Goal: Check status: Check status

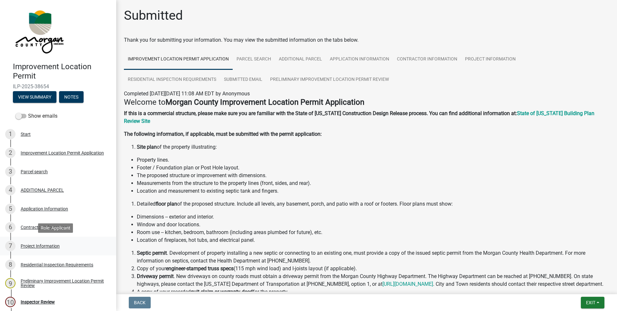
click at [46, 244] on div "Project Information" at bounding box center [40, 245] width 39 height 5
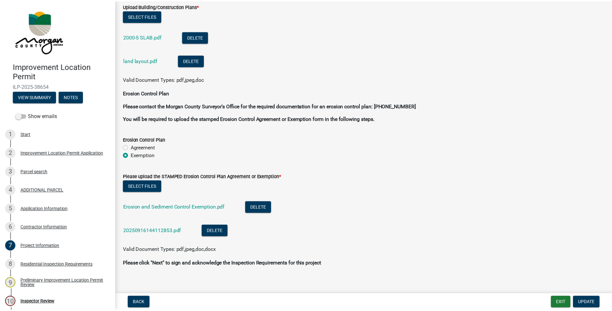
scroll to position [1679, 0]
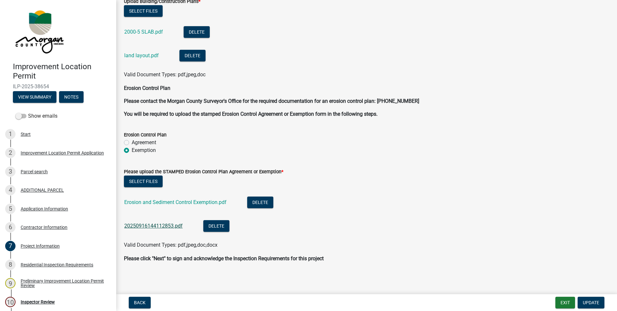
click at [165, 226] on link "20250916144112853.pdf" at bounding box center [153, 225] width 58 height 6
click at [564, 303] on button "Exit" at bounding box center [566, 302] width 20 height 12
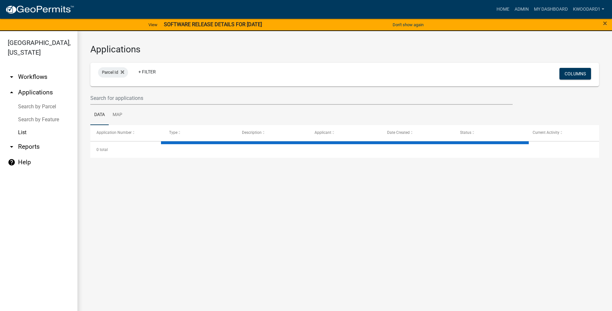
select select "3: 100"
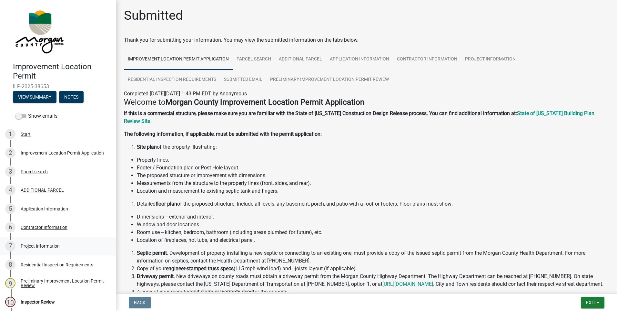
click at [37, 244] on div "Project Information" at bounding box center [40, 245] width 39 height 5
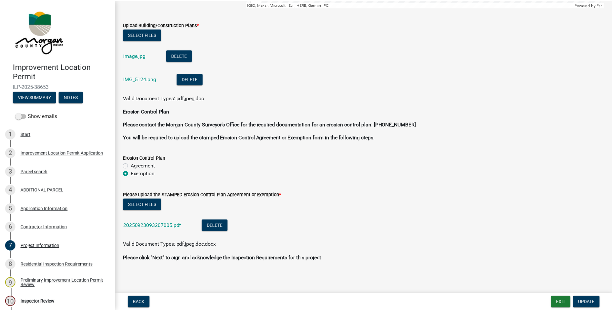
scroll to position [1562, 0]
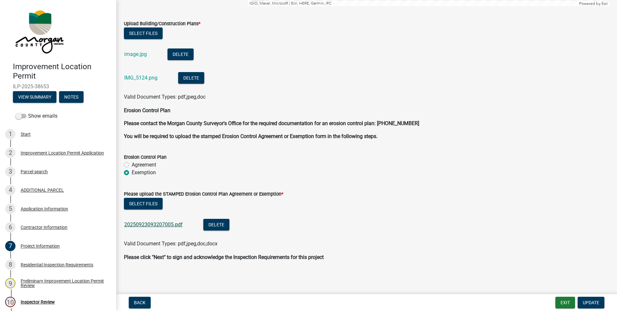
click at [159, 222] on link "20250923093207005.pdf" at bounding box center [153, 224] width 58 height 6
click at [569, 302] on button "Exit" at bounding box center [566, 302] width 20 height 12
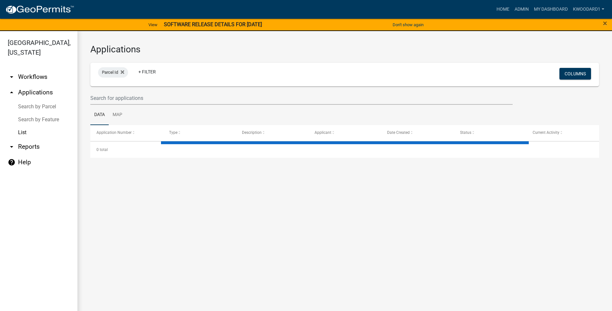
select select "3: 100"
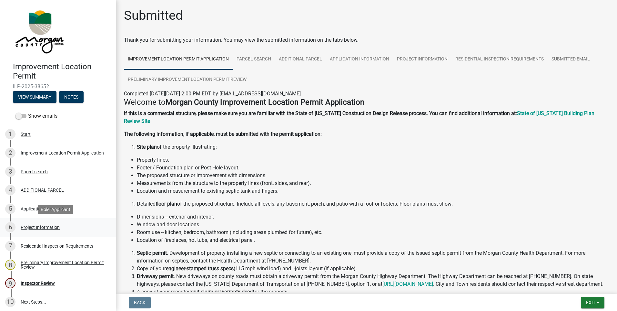
click at [42, 229] on div "Project Information" at bounding box center [40, 227] width 39 height 5
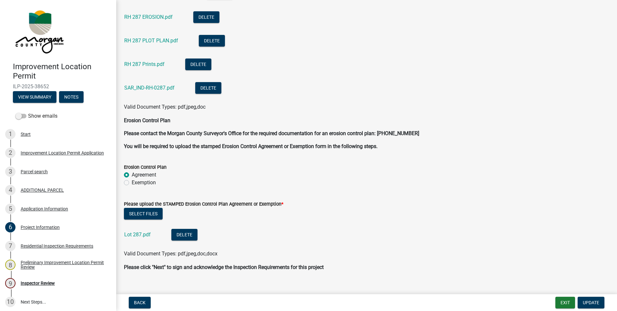
scroll to position [1692, 0]
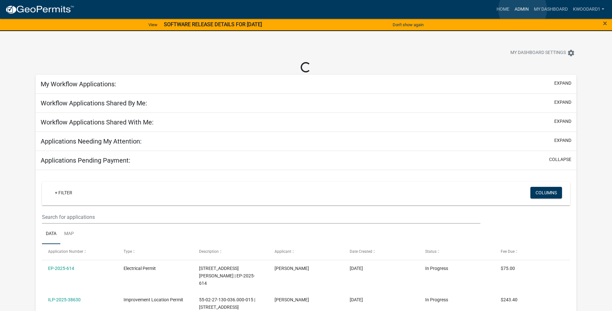
click at [523, 9] on link "Admin" at bounding box center [521, 9] width 19 height 12
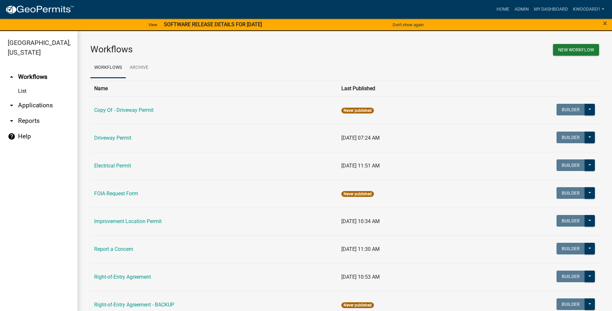
click at [32, 107] on link "arrow_drop_down Applications" at bounding box center [38, 104] width 77 height 15
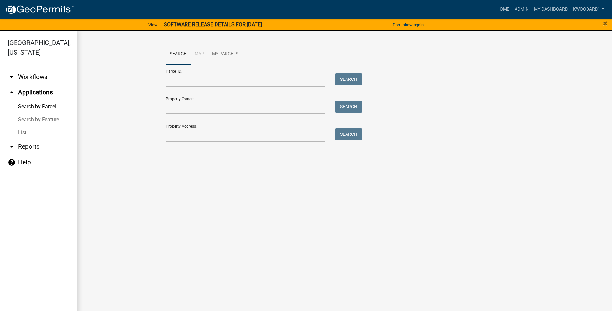
click at [20, 133] on link "List" at bounding box center [38, 132] width 77 height 13
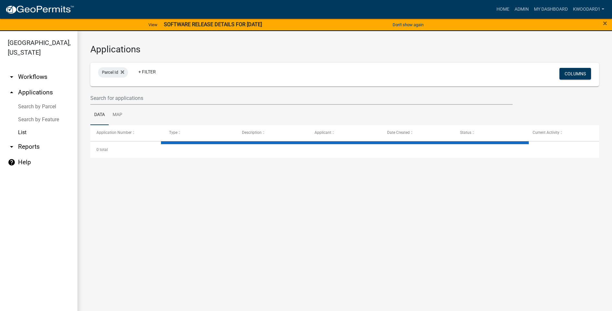
select select "3: 100"
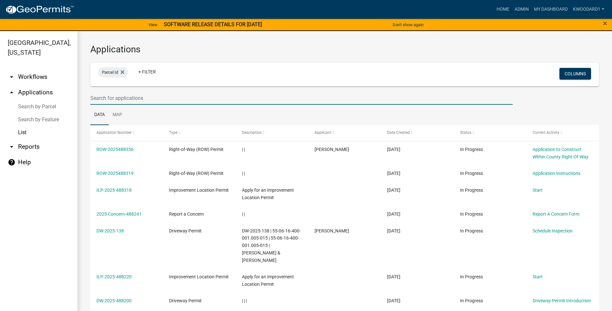
click at [113, 98] on input "text" at bounding box center [301, 97] width 423 height 13
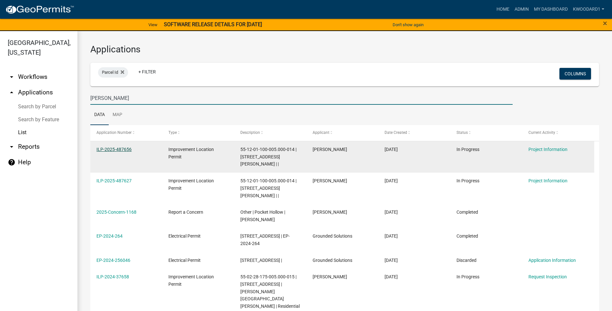
type input "goss"
click at [106, 148] on link "ILP-2025-487656" at bounding box center [114, 149] width 35 height 5
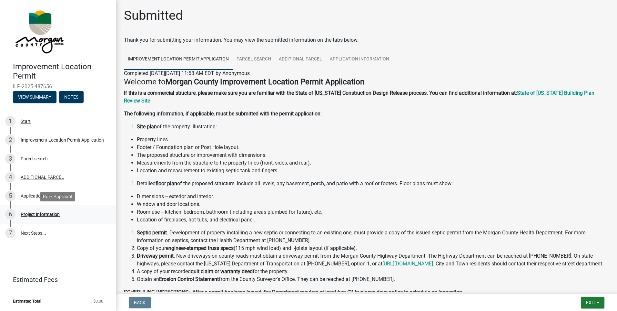
click at [49, 216] on div "Project Information" at bounding box center [40, 214] width 39 height 5
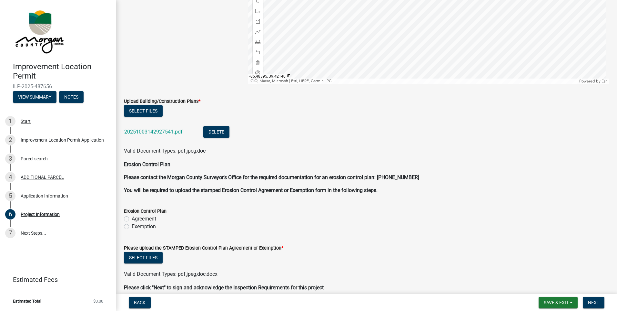
scroll to position [1288, 0]
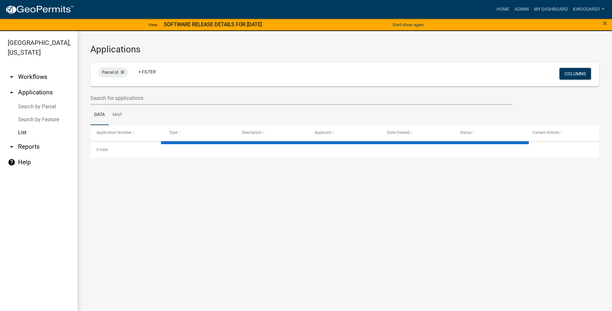
select select "3: 100"
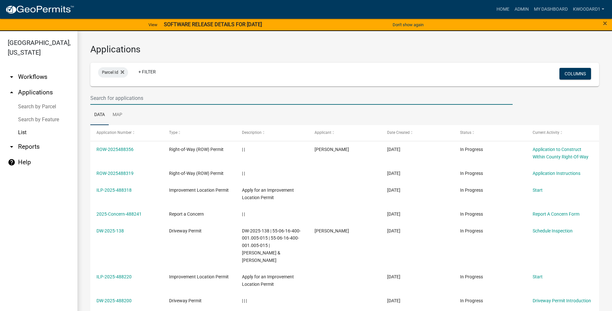
click at [116, 98] on input "text" at bounding box center [301, 97] width 423 height 13
type input "Goss"
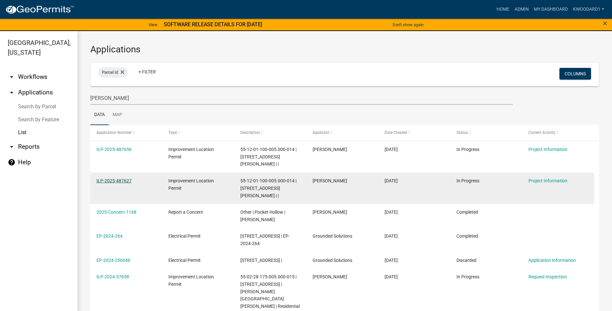
click at [115, 178] on link "ILP-2025-487627" at bounding box center [114, 180] width 35 height 5
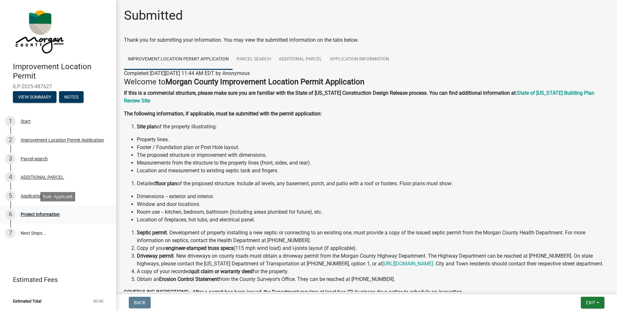
click at [56, 212] on div "Project Information" at bounding box center [40, 214] width 39 height 5
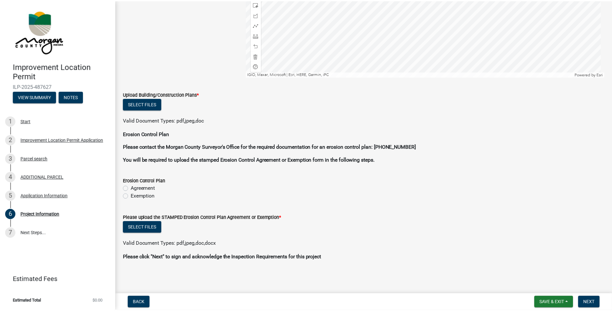
scroll to position [1103, 0]
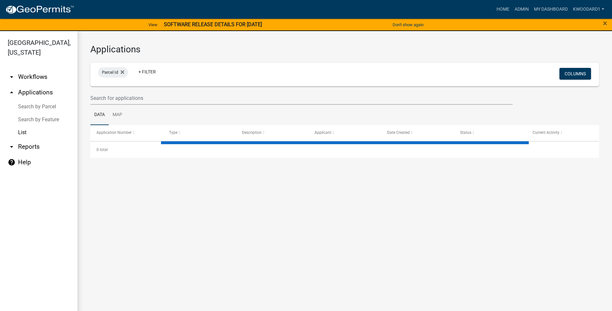
select select "3: 100"
